Goal: Task Accomplishment & Management: Manage account settings

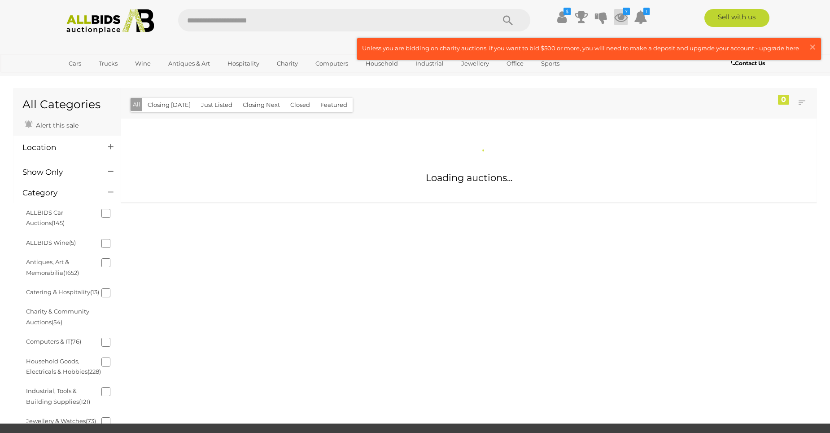
click at [621, 21] on icon at bounding box center [621, 17] width 13 height 16
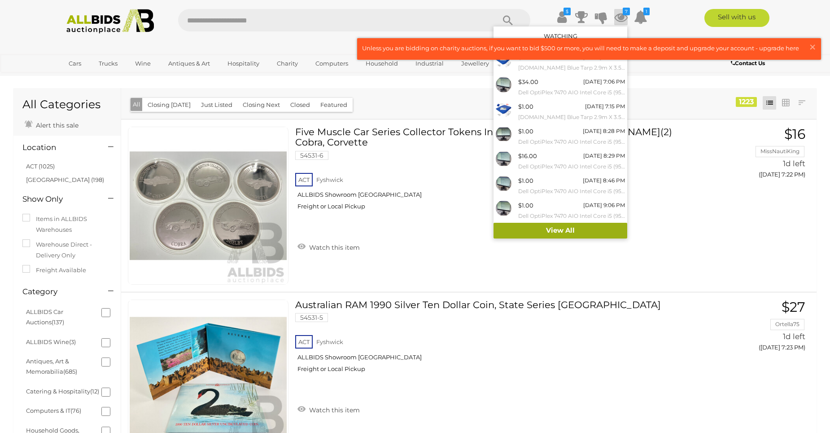
click at [571, 233] on link "View All" at bounding box center [561, 231] width 134 height 16
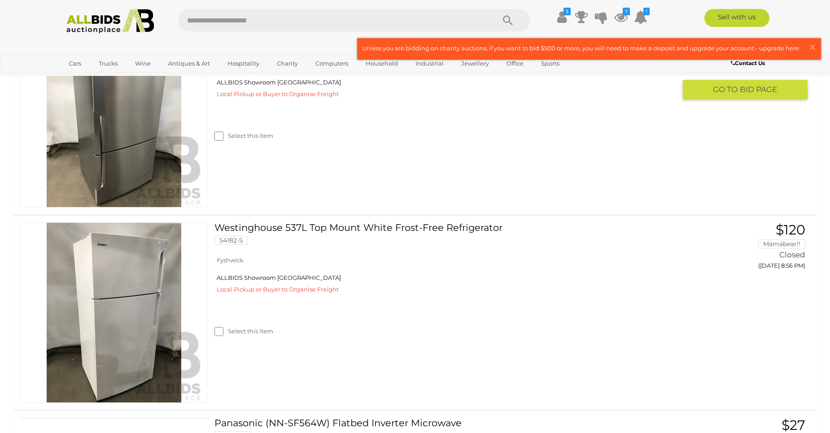
scroll to position [2603, 0]
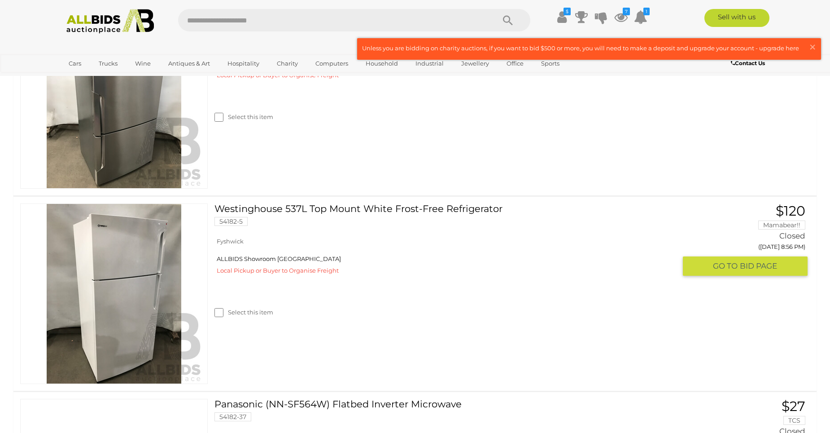
click at [224, 316] on label "Select this item" at bounding box center [244, 312] width 59 height 9
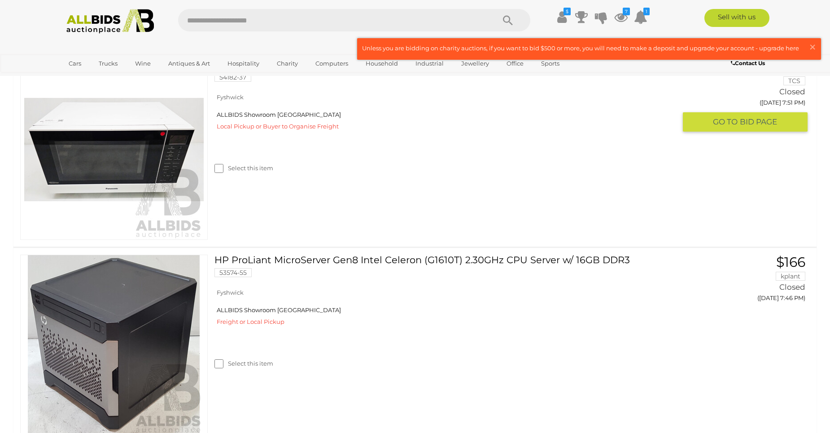
scroll to position [3052, 0]
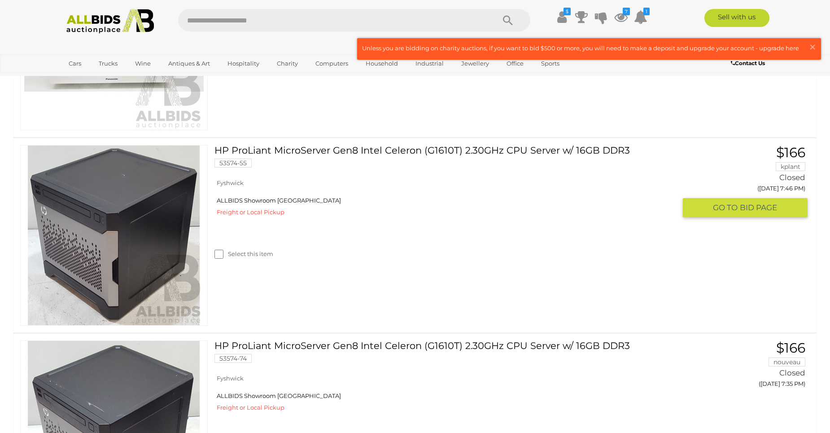
click at [225, 253] on label "Select this item" at bounding box center [244, 254] width 59 height 9
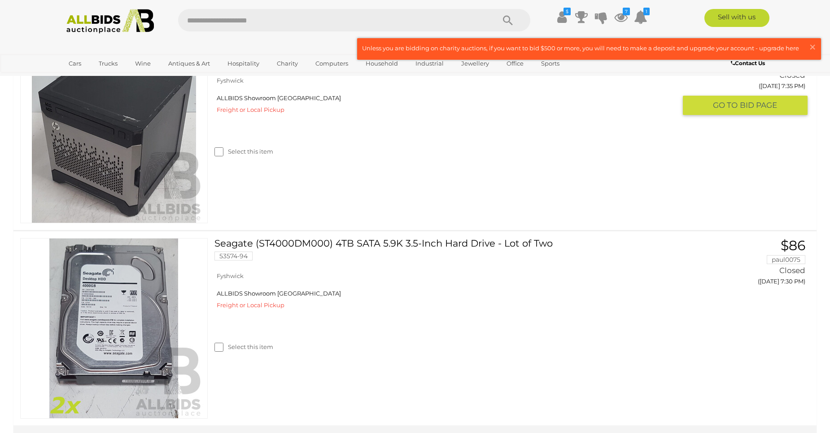
scroll to position [3546, 0]
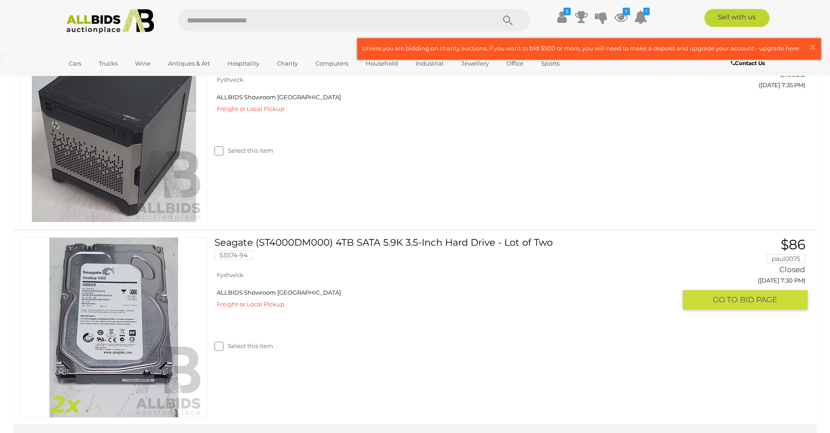
click at [213, 346] on div at bounding box center [113, 327] width 201 height 180
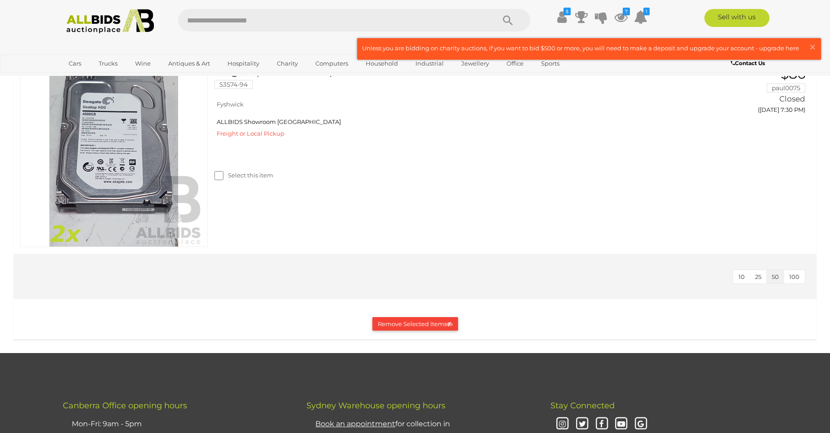
scroll to position [3771, 0]
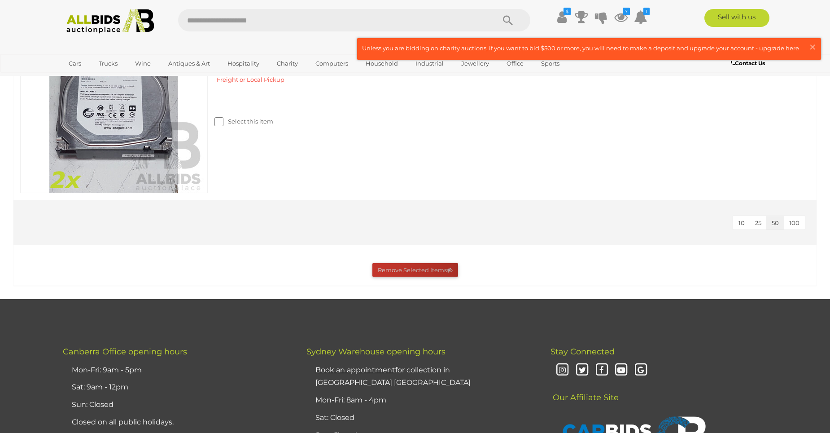
click at [378, 272] on button "Remove Selected Items" at bounding box center [416, 270] width 86 height 14
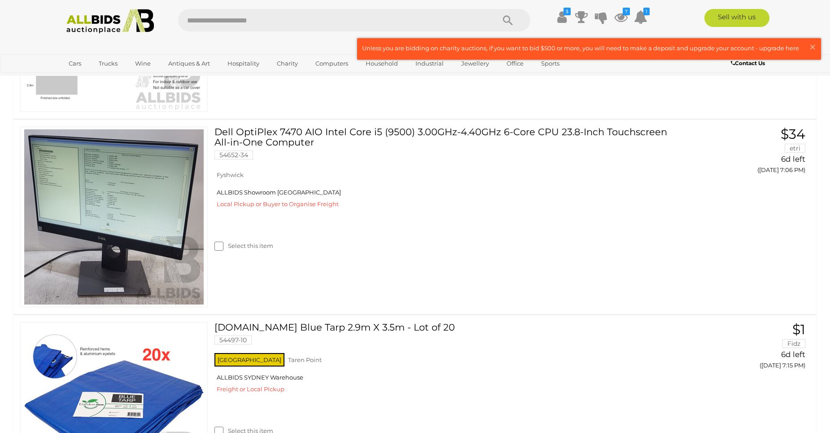
scroll to position [0, 0]
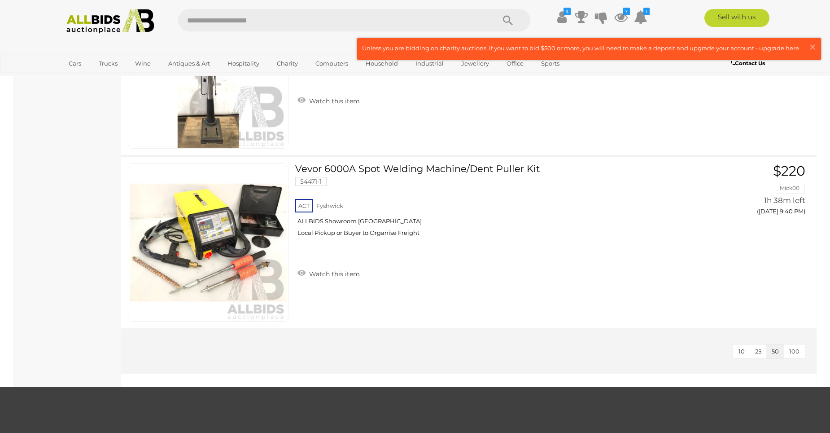
scroll to position [6015, 0]
